Goal: Task Accomplishment & Management: Complete application form

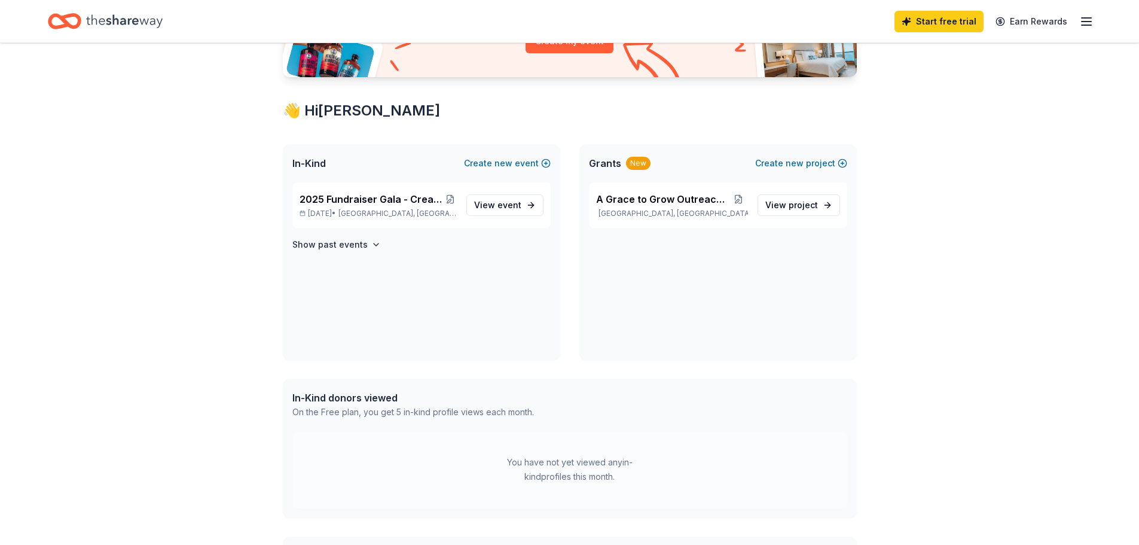
scroll to position [239, 0]
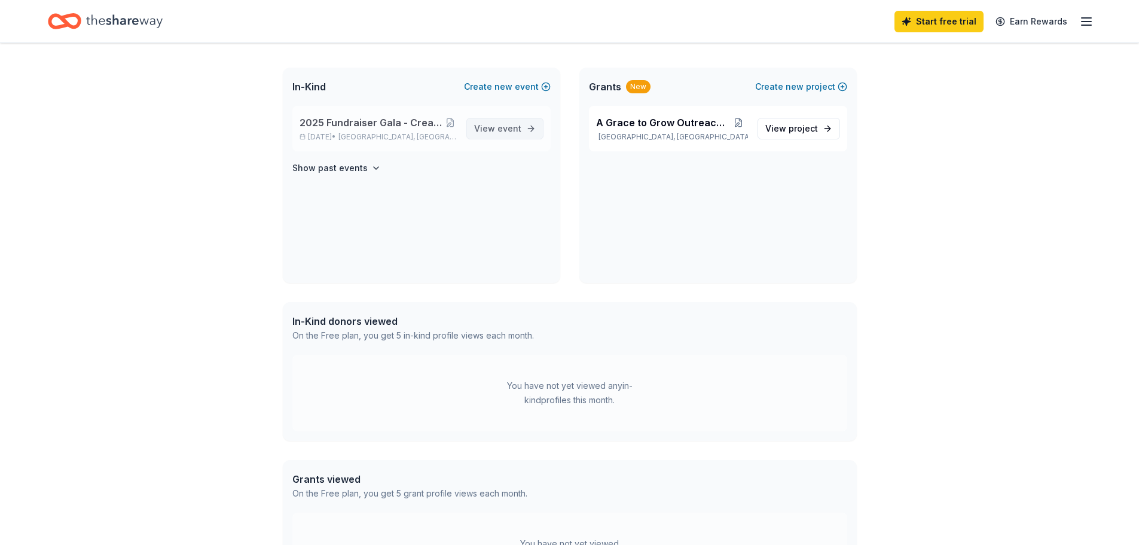
click at [476, 125] on link "View event" at bounding box center [505, 129] width 77 height 22
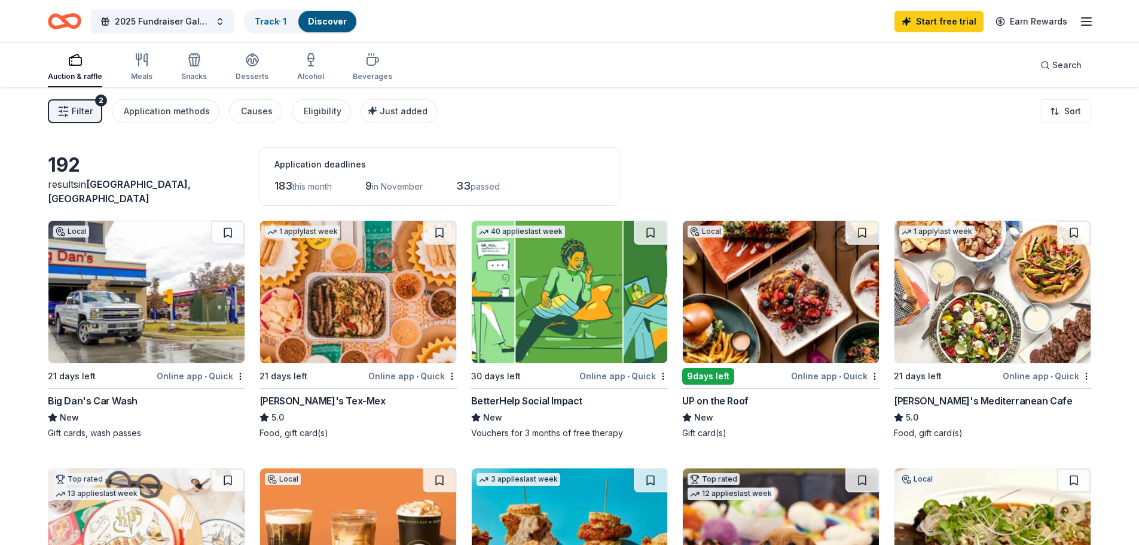
click at [748, 316] on img at bounding box center [781, 292] width 196 height 142
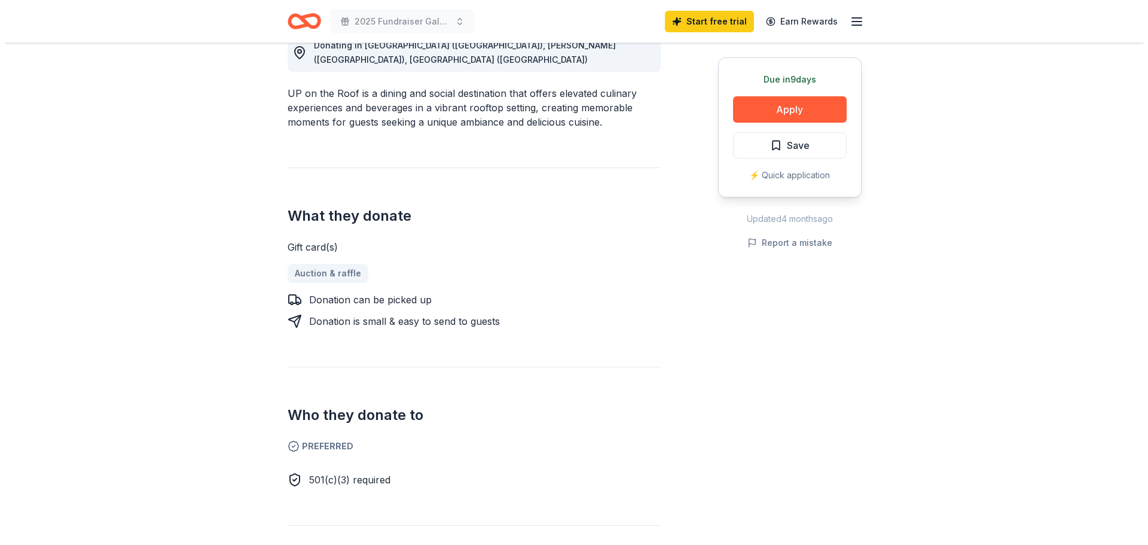
scroll to position [239, 0]
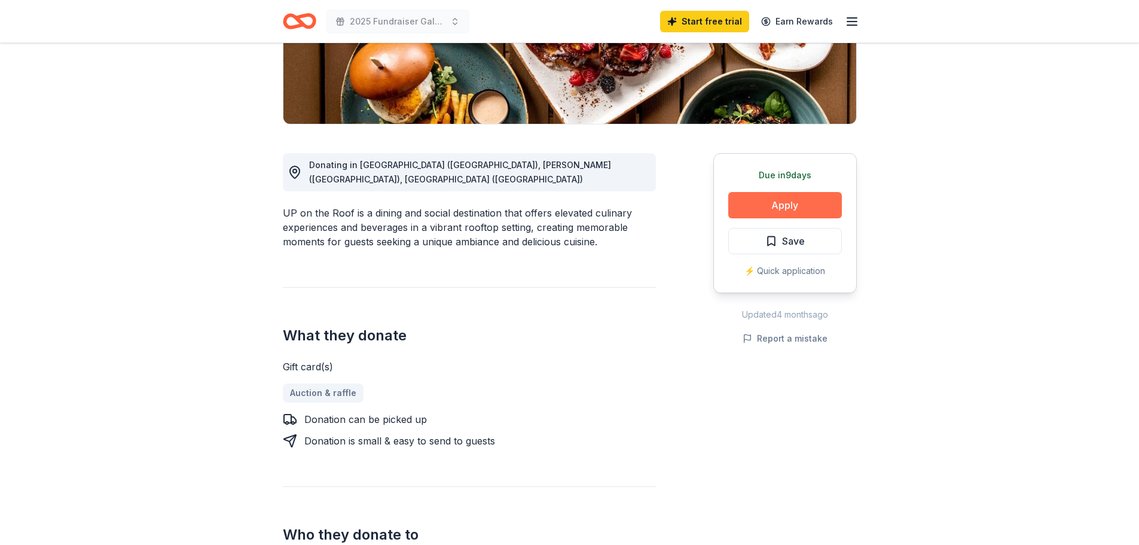
click at [772, 203] on button "Apply" at bounding box center [786, 205] width 114 height 26
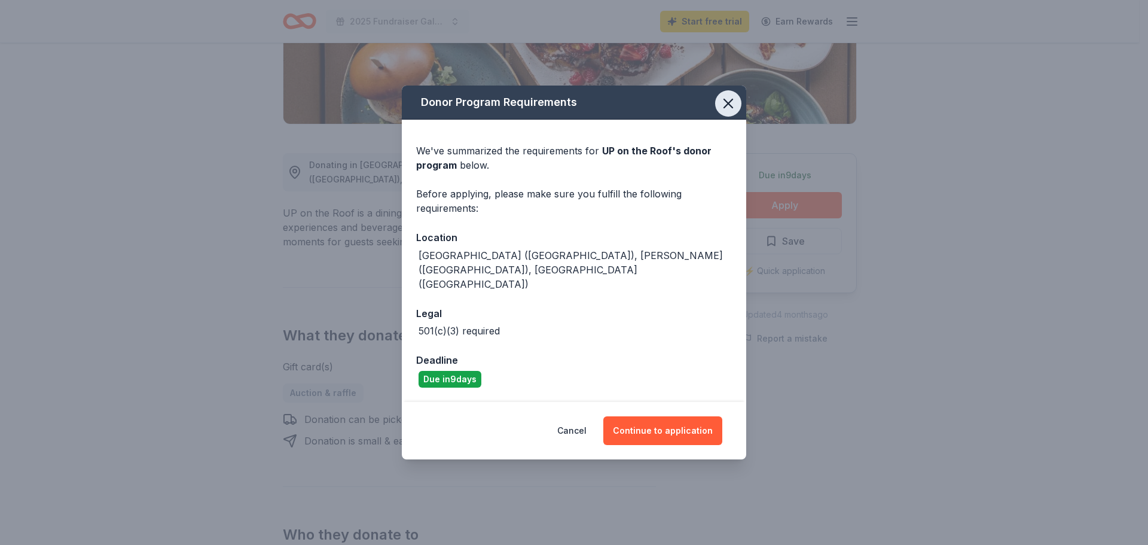
click at [727, 112] on icon "button" at bounding box center [728, 103] width 17 height 17
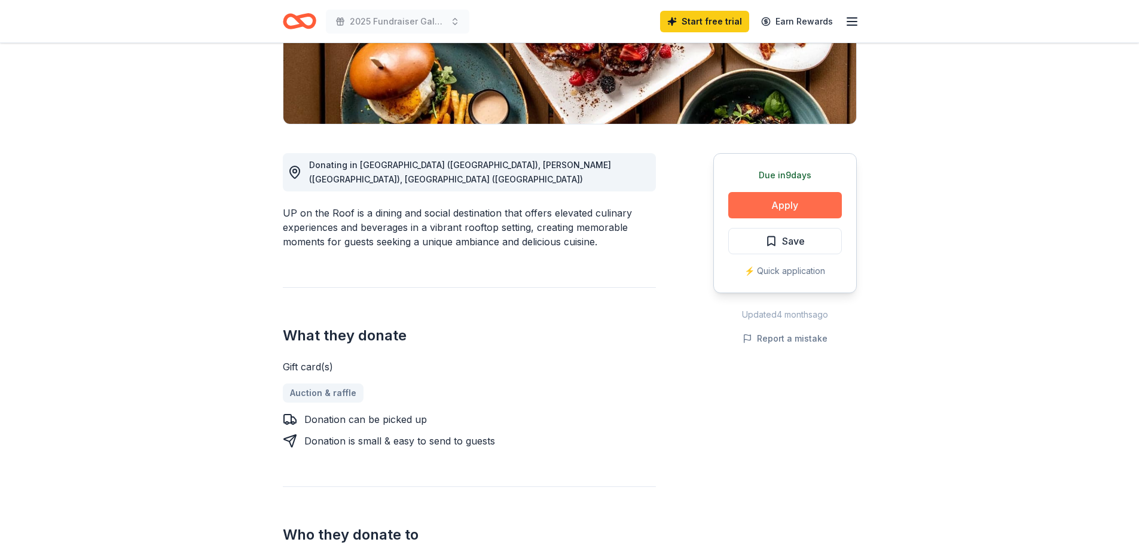
click at [796, 211] on button "Apply" at bounding box center [786, 205] width 114 height 26
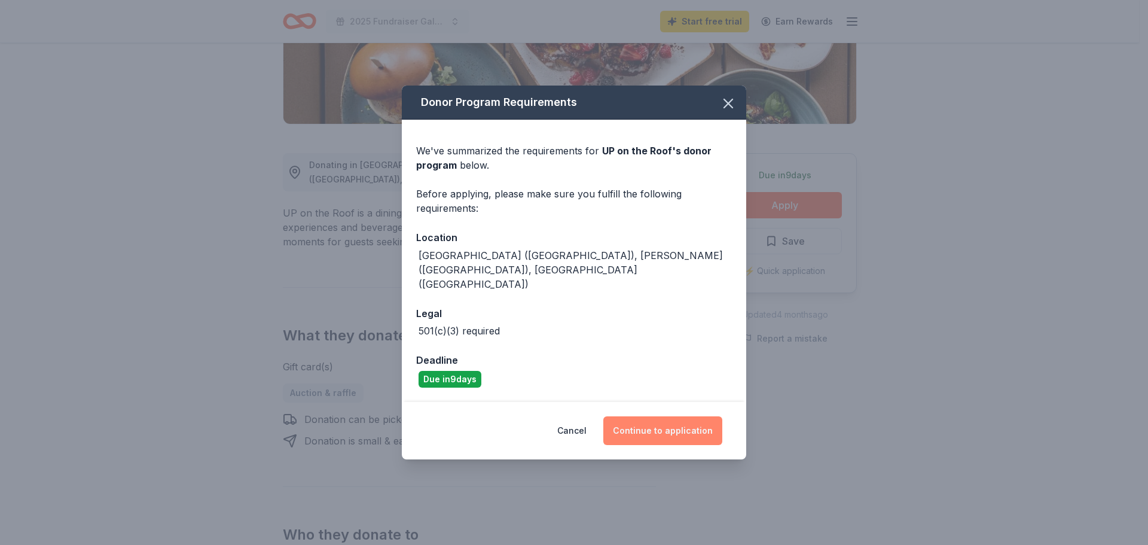
click at [624, 416] on button "Continue to application" at bounding box center [663, 430] width 119 height 29
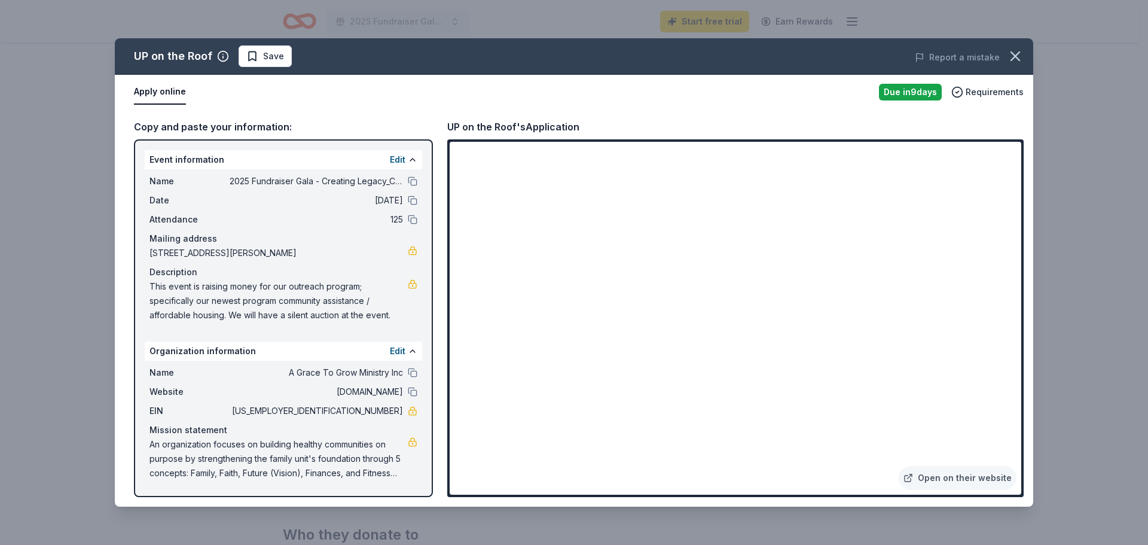
drag, startPoint x: 143, startPoint y: 284, endPoint x: 367, endPoint y: 333, distance: 229.0
click at [367, 333] on div "Event information Edit Name 2025 Fundraiser Gala - Creating Legacy_Celebrating …" at bounding box center [283, 318] width 299 height 358
